Goal: Information Seeking & Learning: Learn about a topic

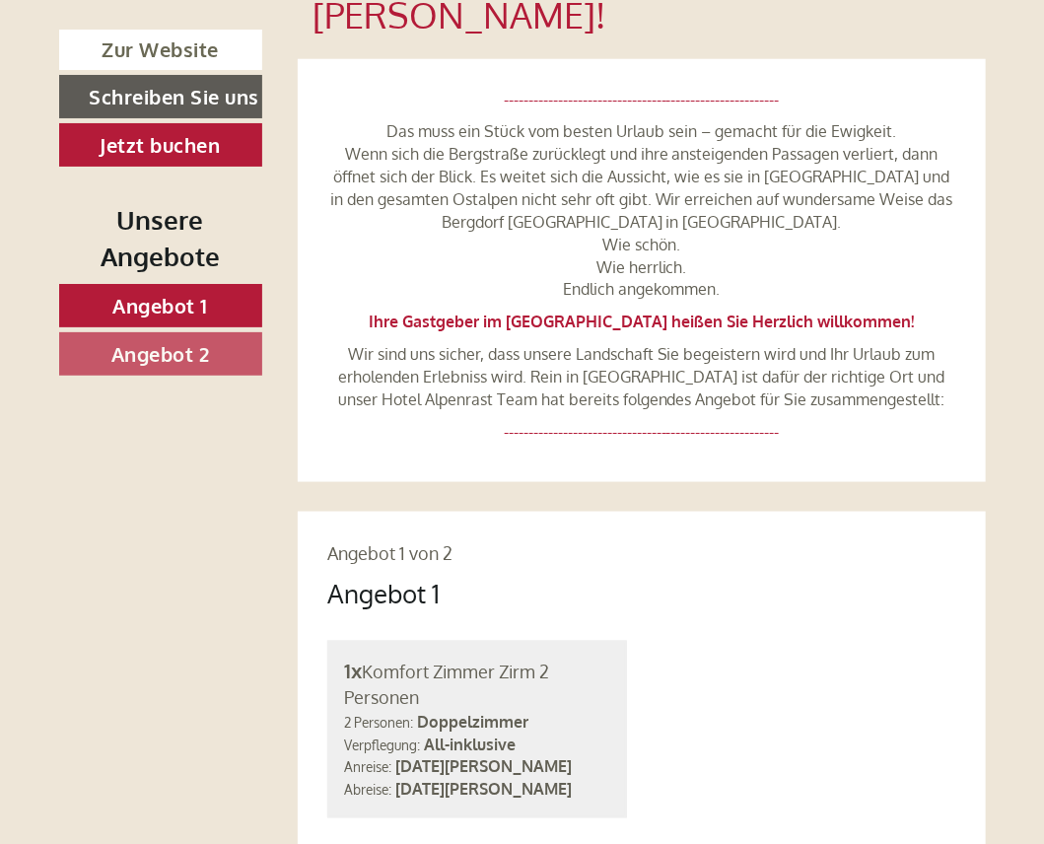
scroll to position [1045, 0]
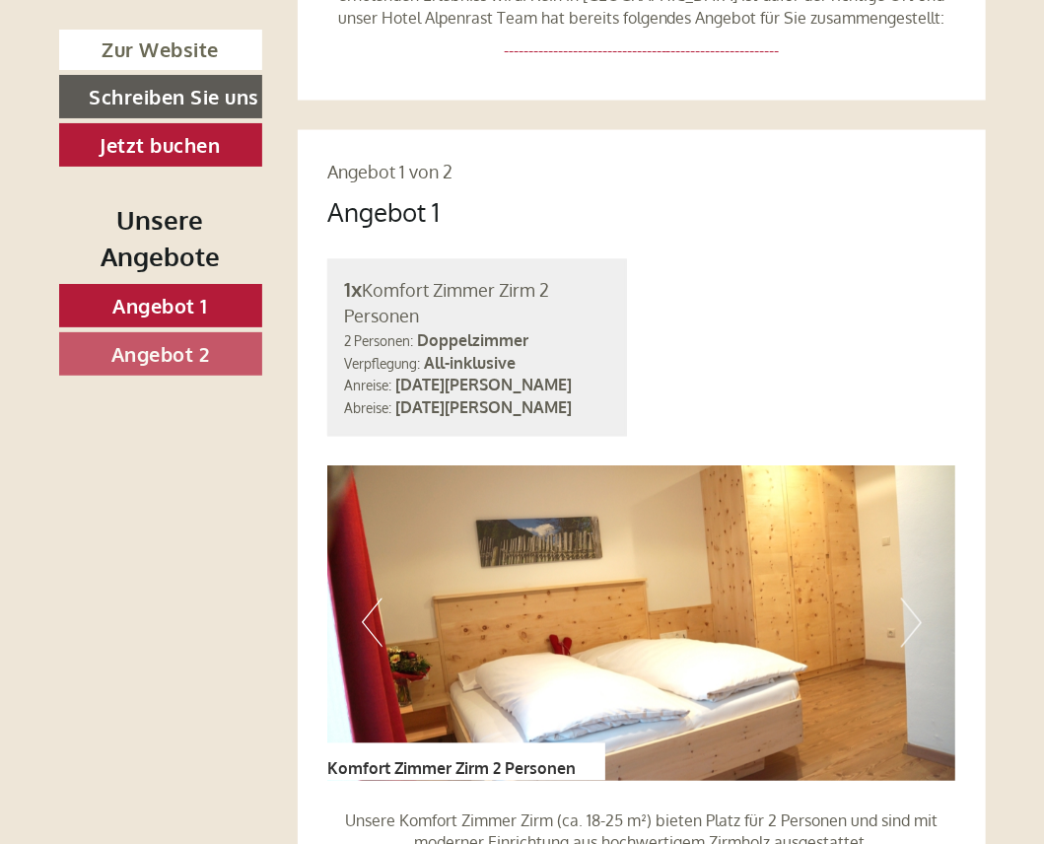
click at [220, 310] on link "Angebot 1" at bounding box center [160, 305] width 203 height 43
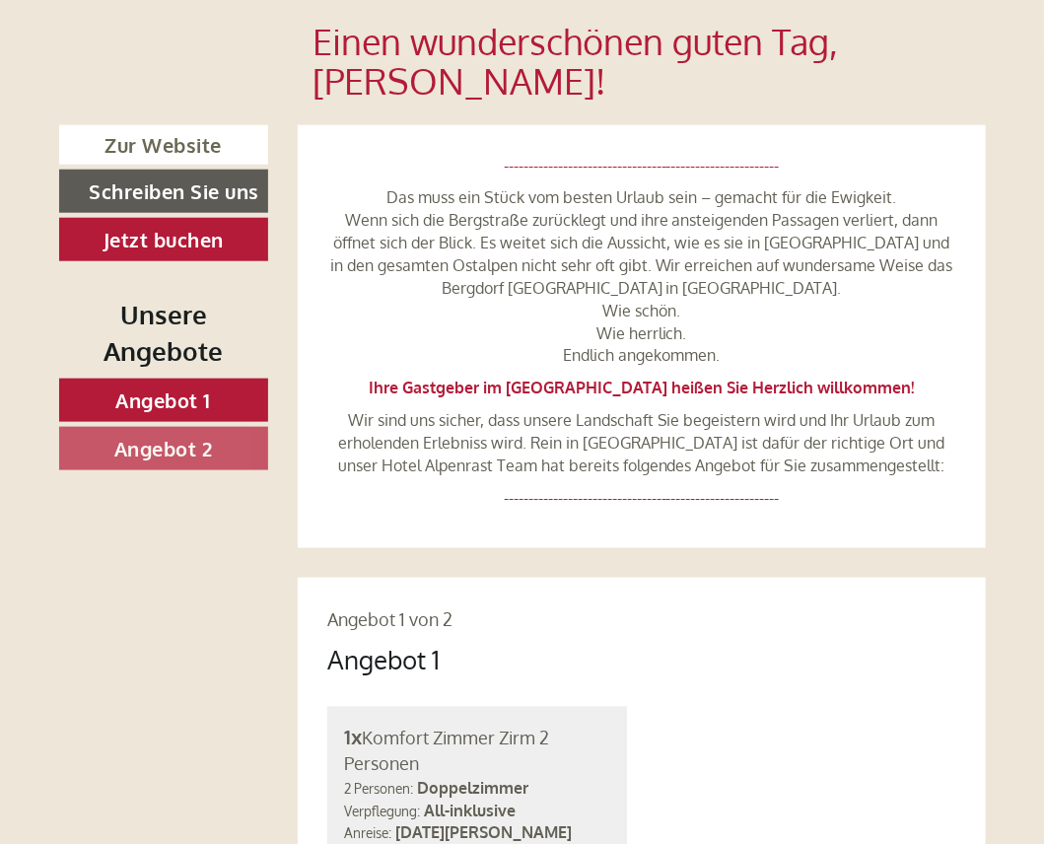
click at [183, 402] on span "Angebot 1" at bounding box center [164, 400] width 96 height 26
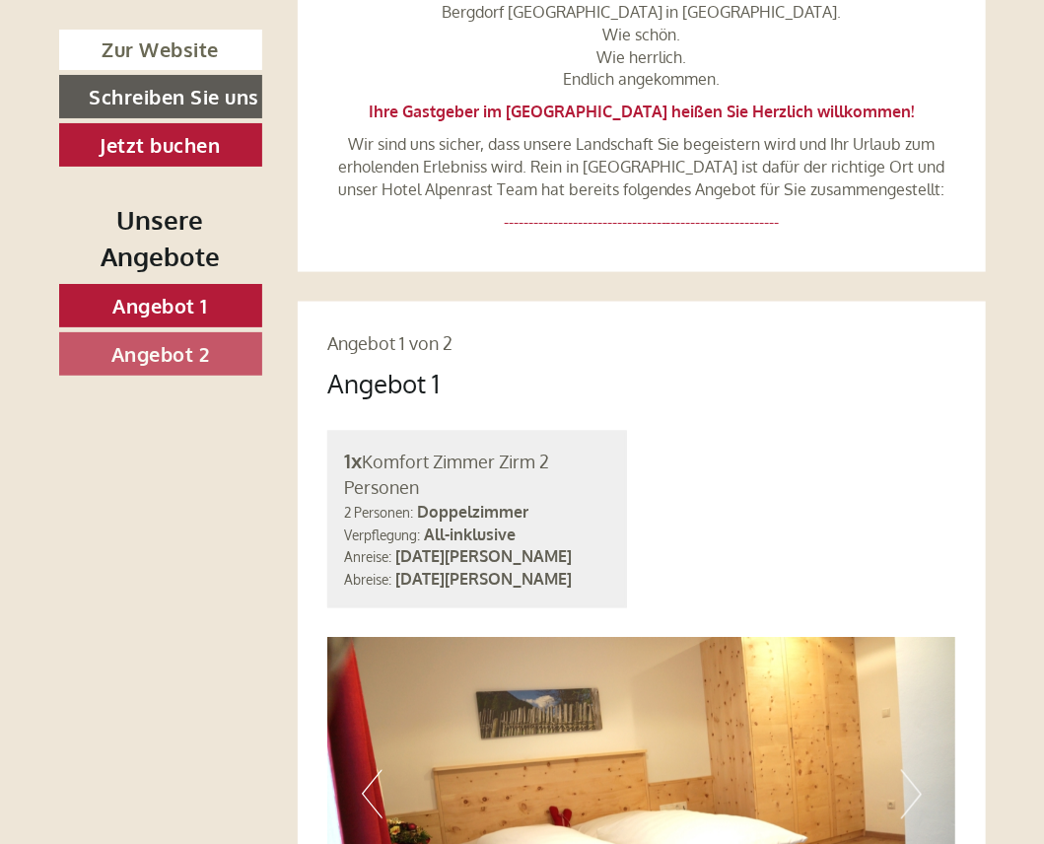
scroll to position [727, 0]
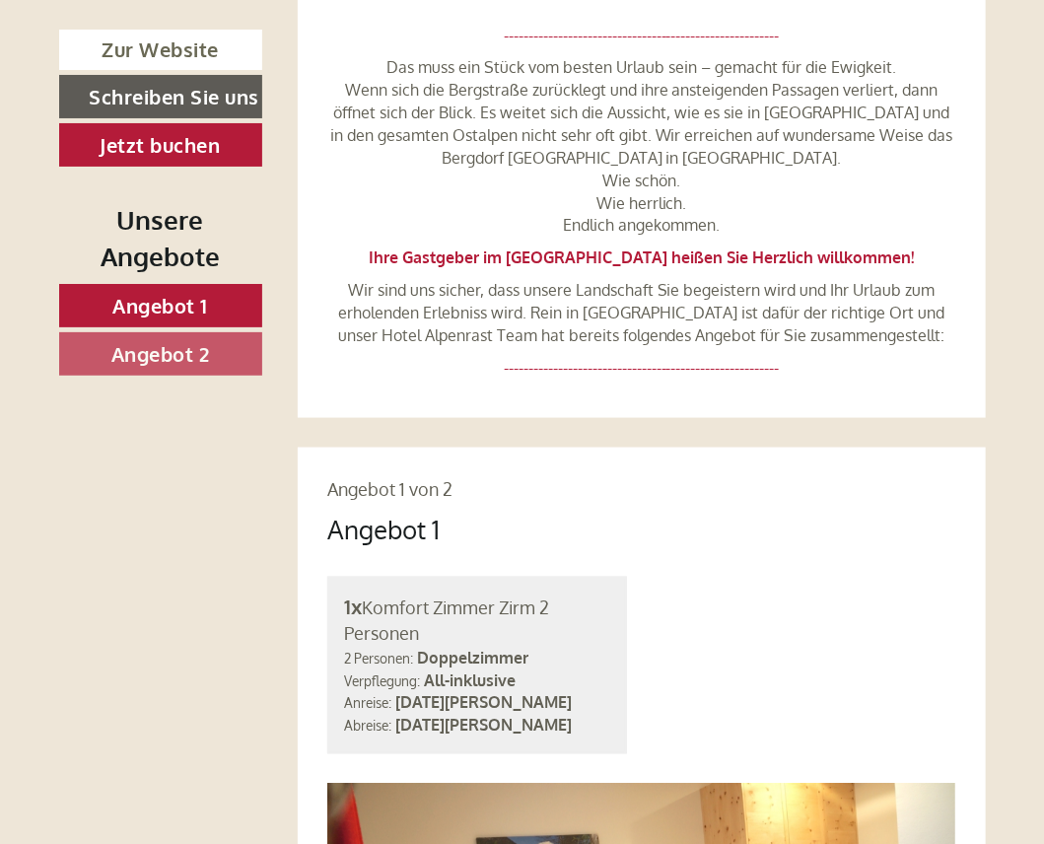
click at [175, 353] on span "Angebot 2" at bounding box center [160, 354] width 99 height 26
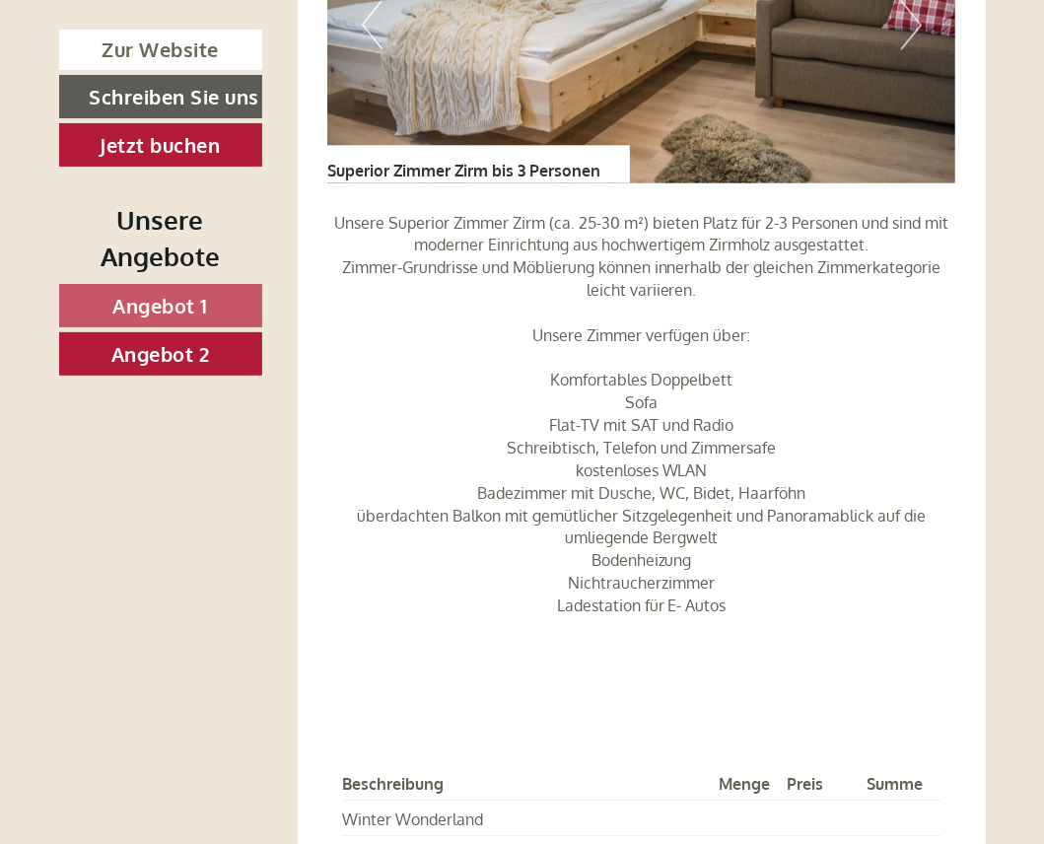
scroll to position [1772, 0]
